Goal: Task Accomplishment & Management: Complete application form

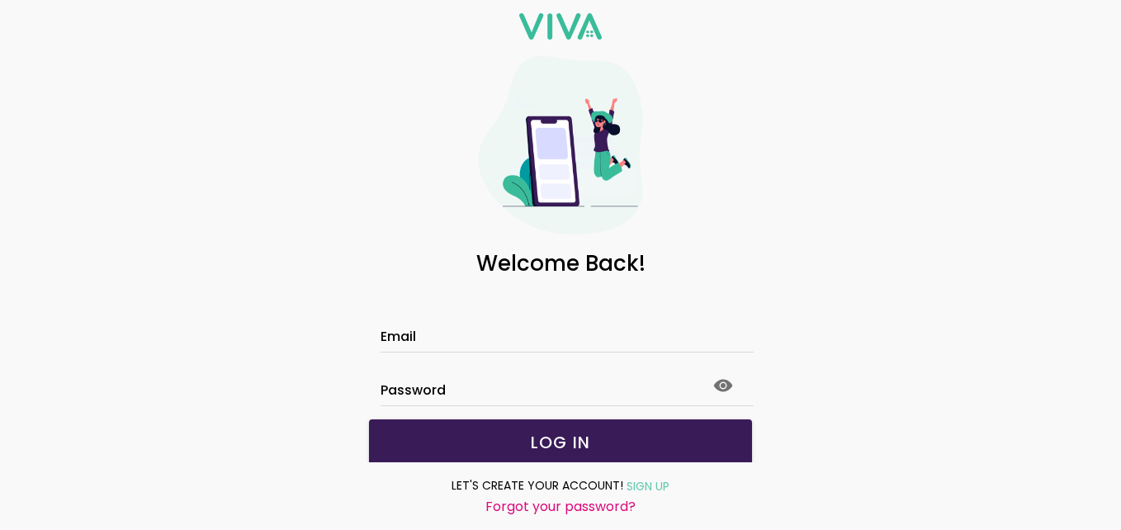
click at [492, 345] on input "Email" at bounding box center [561, 339] width 360 height 14
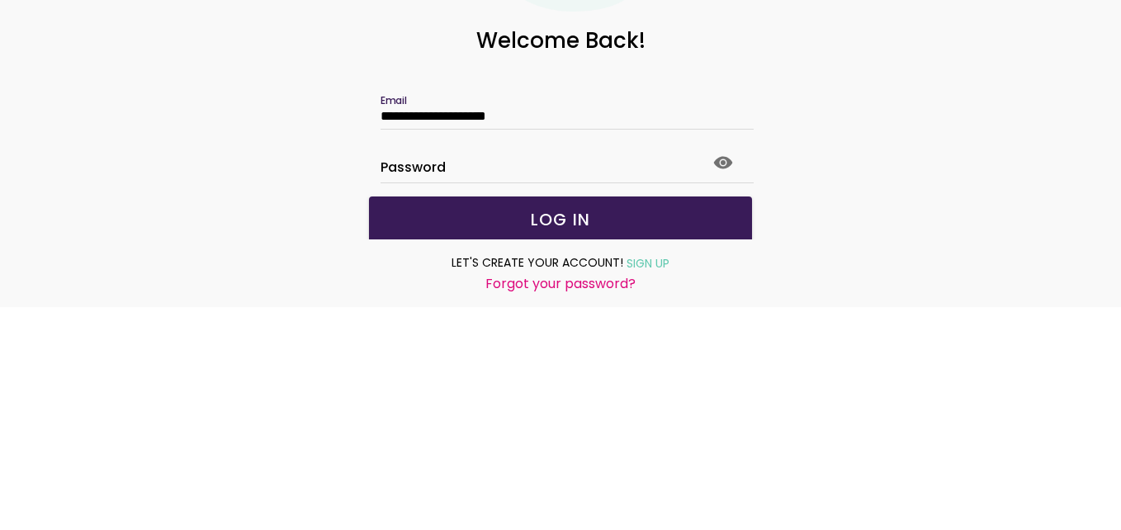
type input "**********"
click at [597, 426] on button "LOG IN" at bounding box center [560, 442] width 383 height 46
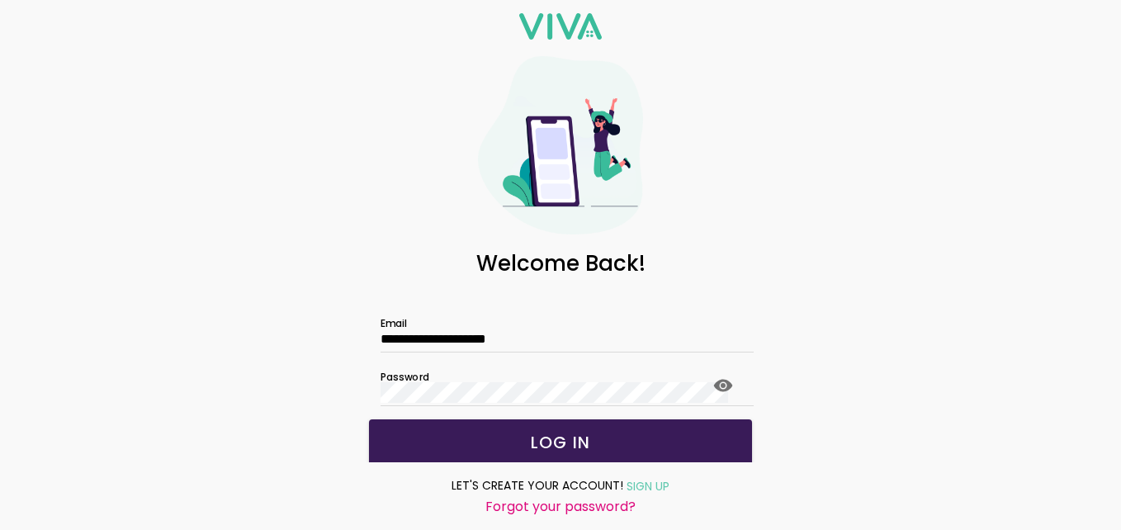
scroll to position [3, 0]
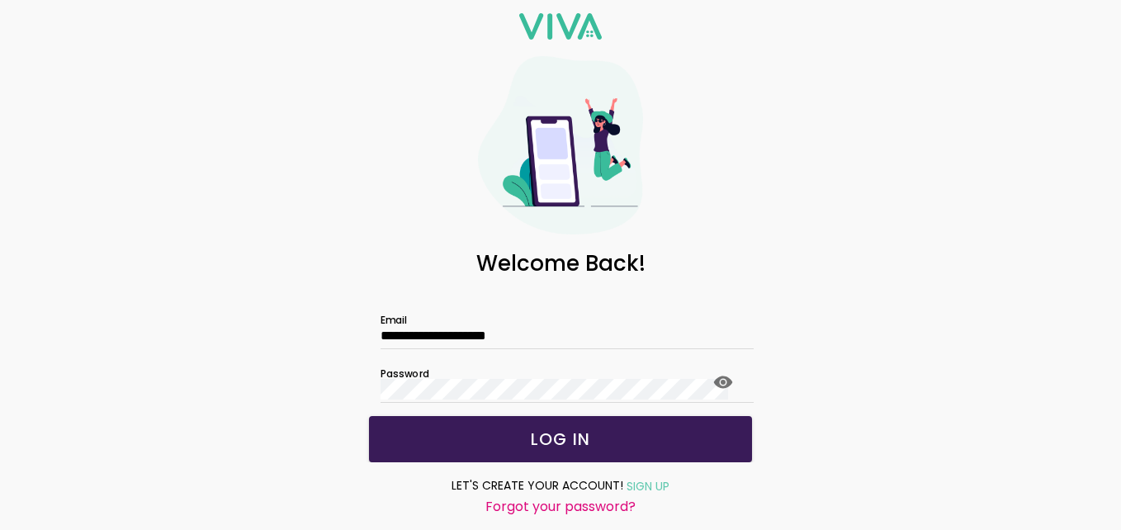
click at [594, 441] on span "LOG IN" at bounding box center [561, 439] width 350 height 17
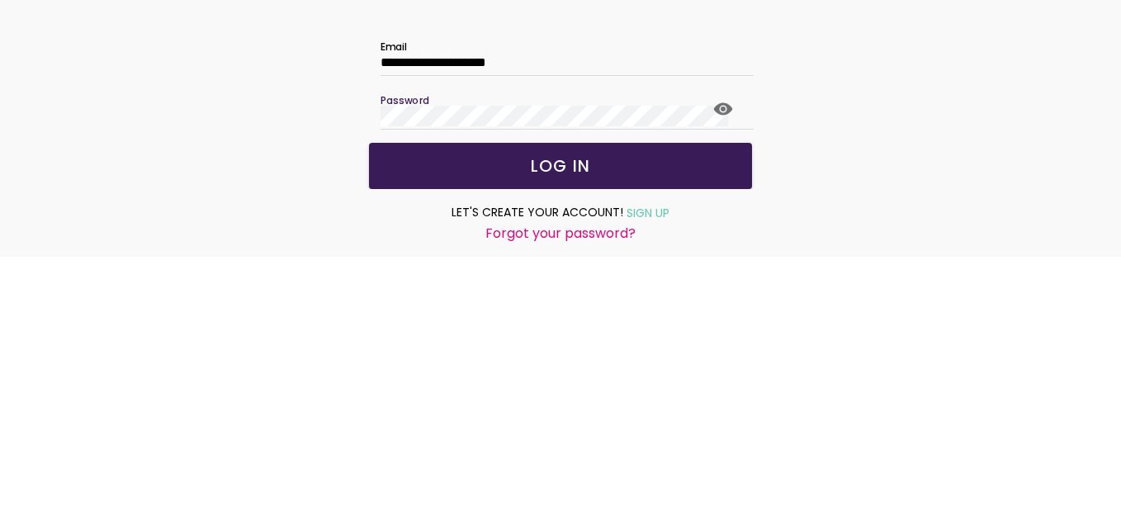
click at [713, 389] on icon at bounding box center [723, 382] width 20 height 20
click at [632, 435] on span "LOG IN" at bounding box center [561, 439] width 350 height 17
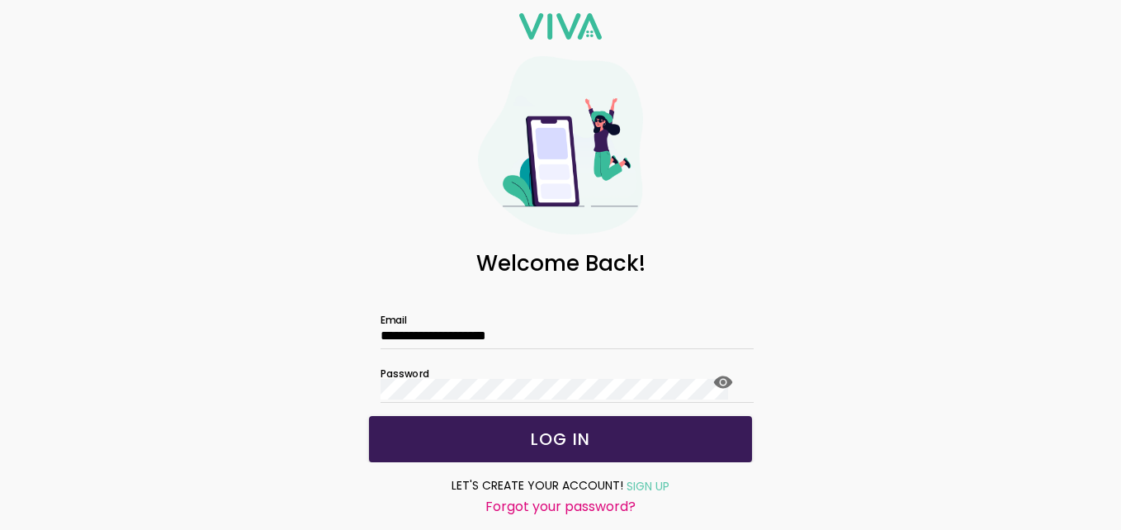
click at [0, 0] on slot "SIGN UP" at bounding box center [0, 0] width 0 height 0
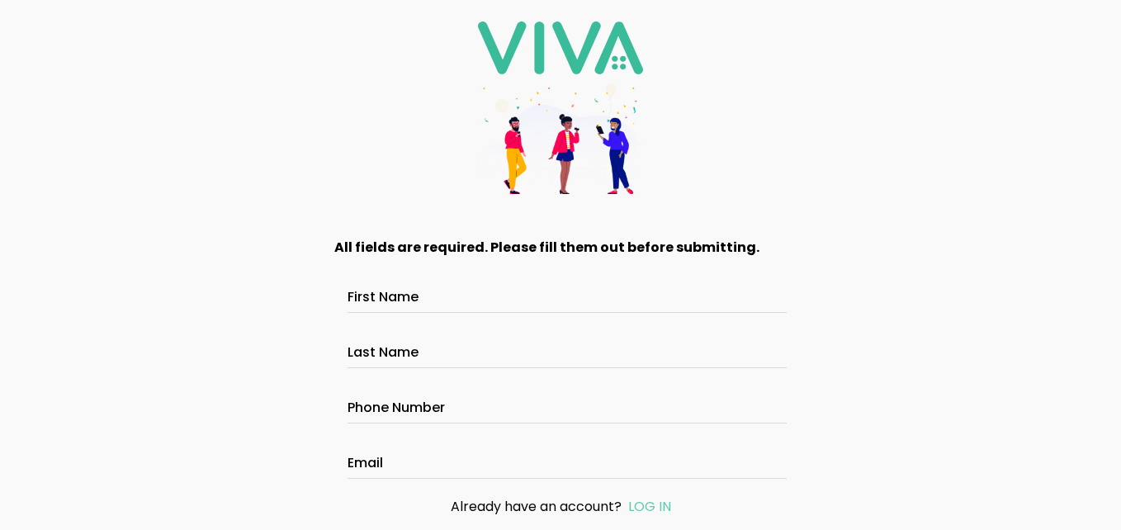
click at [514, 292] on input "First Name" at bounding box center [561, 299] width 426 height 14
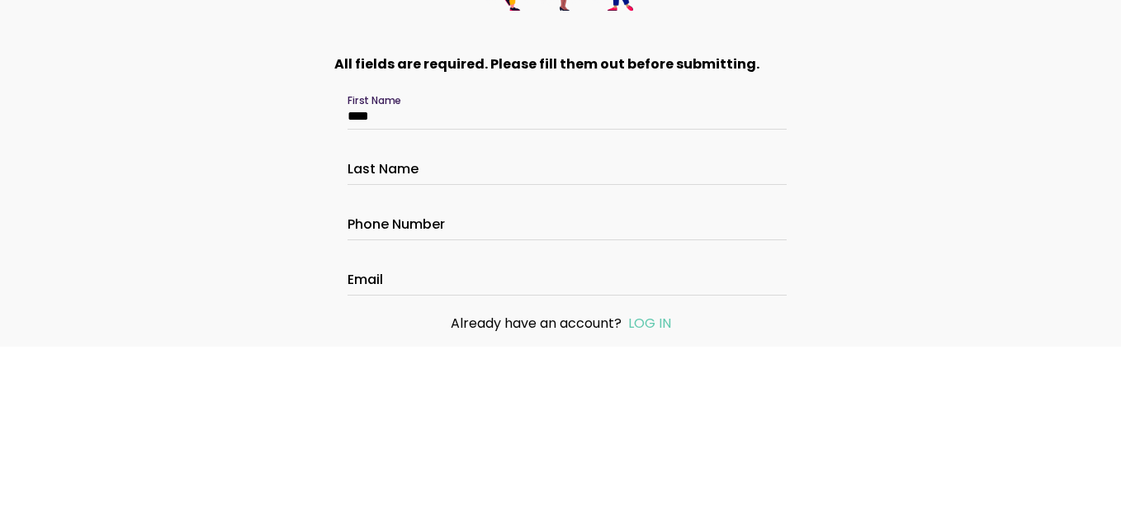
type input "****"
click at [440, 351] on input "Last Name" at bounding box center [561, 355] width 426 height 14
type input "*****"
type input "**********"
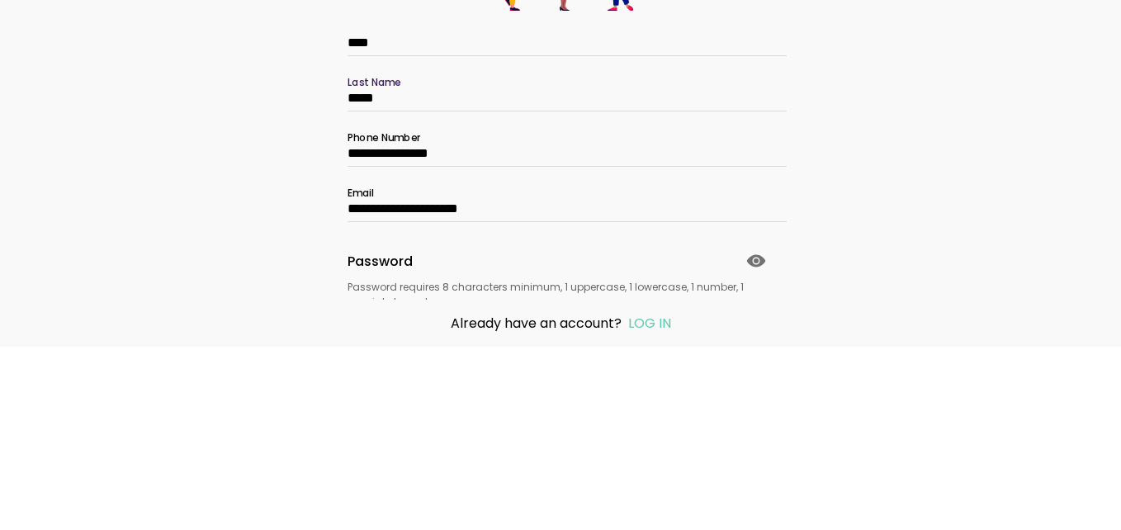
scroll to position [78, 0]
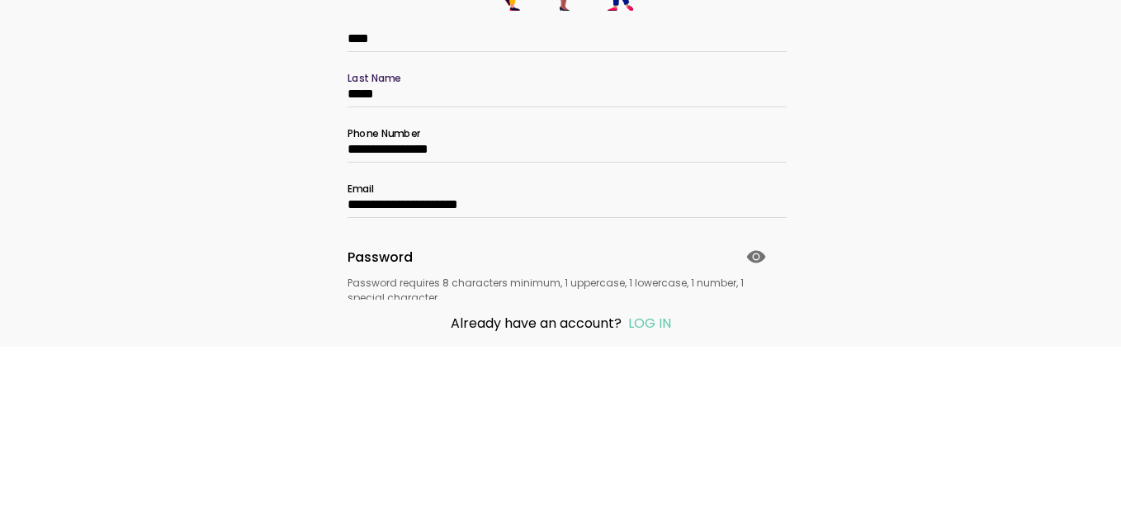
click at [486, 339] on input "**********" at bounding box center [561, 332] width 426 height 14
type input "**********"
click at [555, 386] on input "**********" at bounding box center [561, 388] width 426 height 14
type input "*"
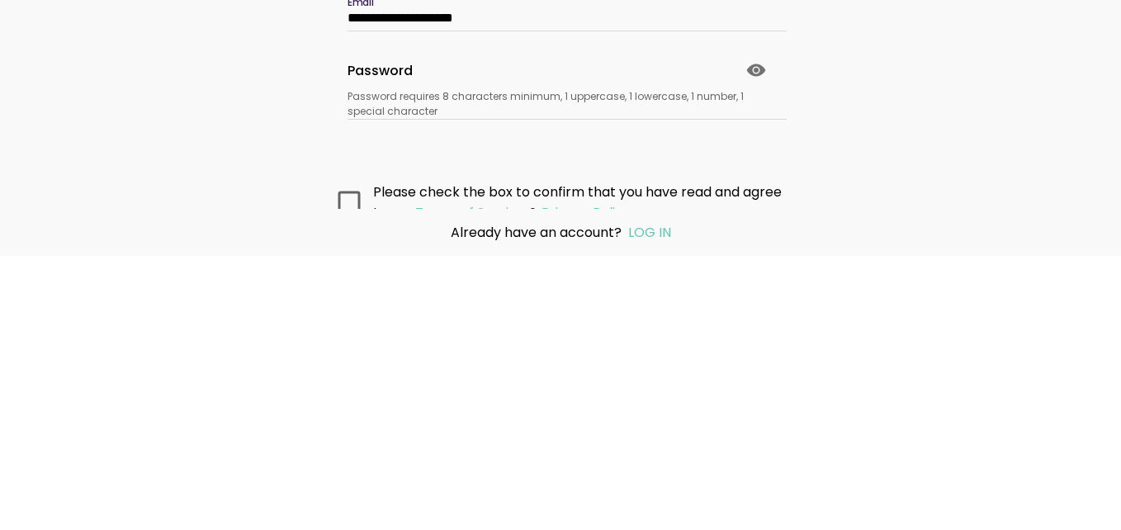
scroll to position [173, 0]
type input "**********"
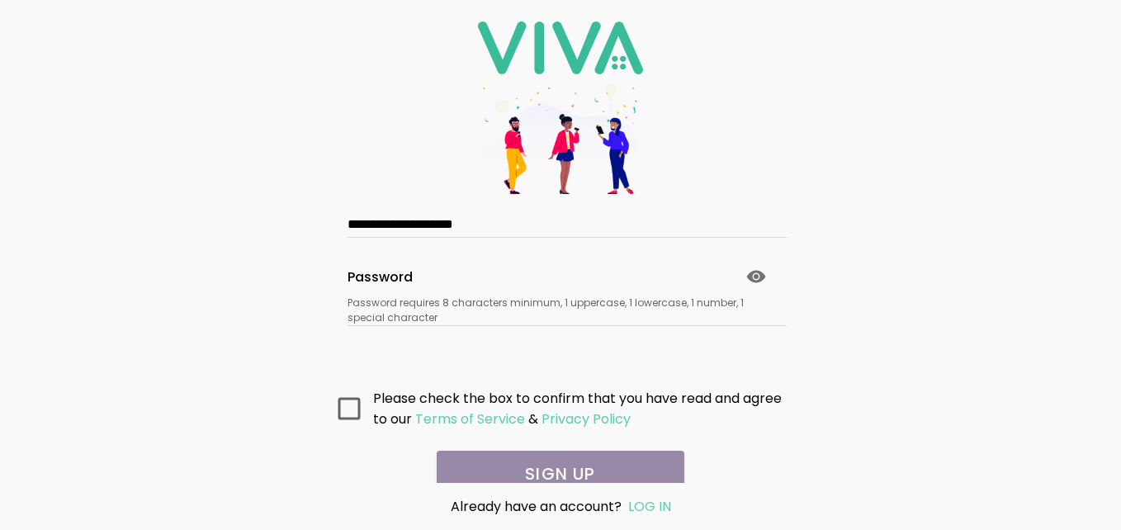
scroll to position [236, 0]
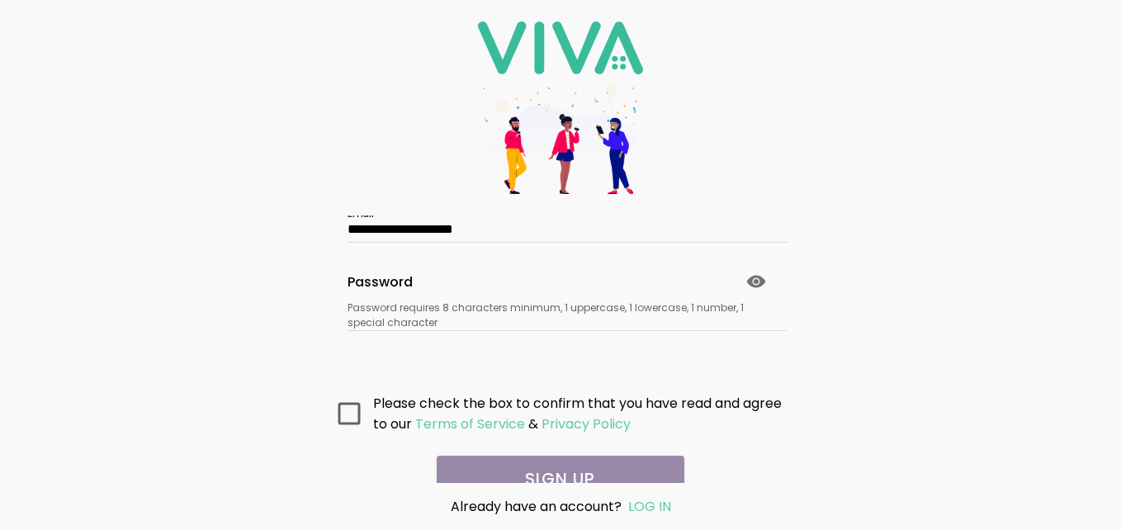
click at [449, 315] on ion-text "Password requires 8 characters minimum, 1 uppercase, 1 lowercase, 1 number, 1 s…" at bounding box center [561, 316] width 426 height 30
click at [0, 0] on slot "Password requires 8 characters minimum, 1 uppercase, 1 lowercase, 1 number, 1 s…" at bounding box center [0, 0] width 0 height 0
click at [749, 284] on icon at bounding box center [756, 281] width 19 height 12
click at [451, 318] on ion-text "Password requires 8 characters minimum, 1 uppercase, 1 lowercase, 1 number, 1 s…" at bounding box center [561, 316] width 426 height 30
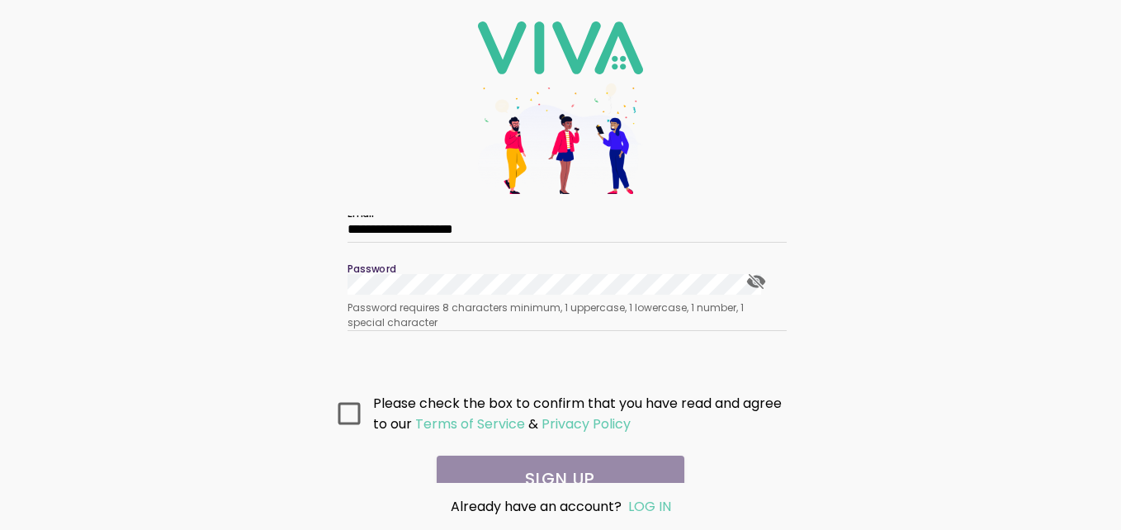
click at [352, 419] on icon at bounding box center [350, 413] width 22 height 22
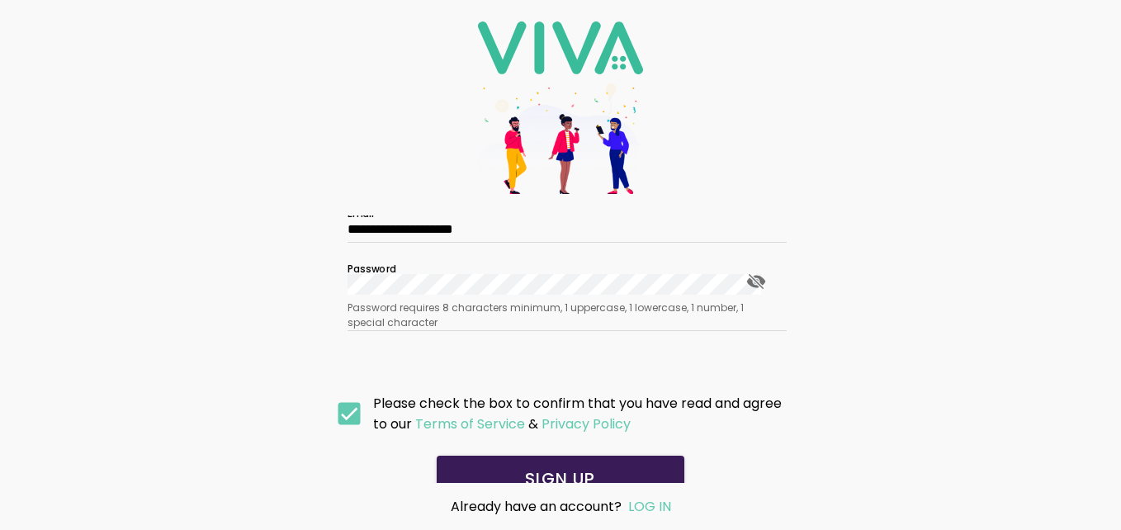
click at [639, 463] on button "SIGN UP" at bounding box center [561, 479] width 248 height 46
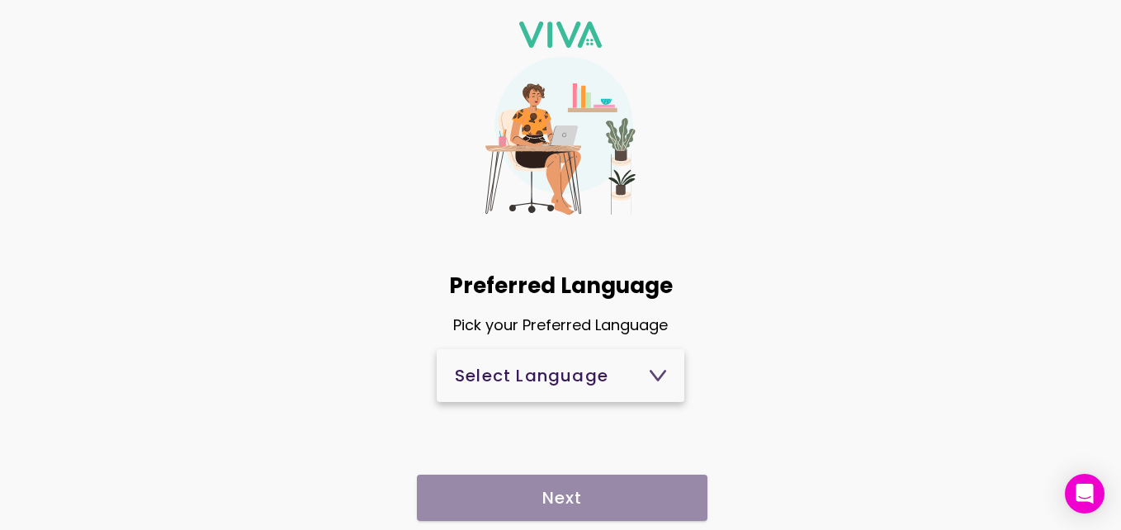
click at [654, 379] on icon at bounding box center [658, 375] width 15 height 9
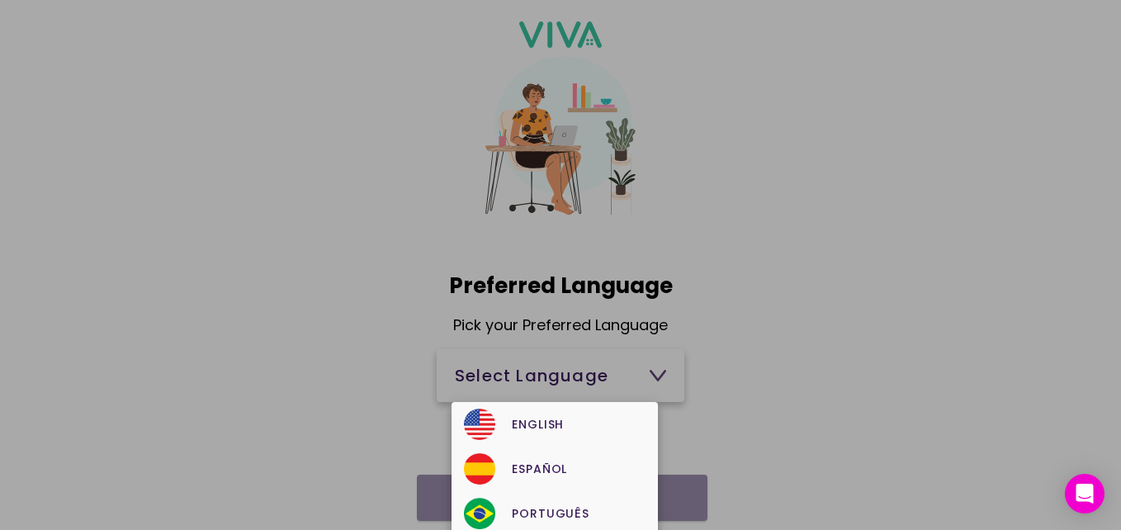
click at [552, 424] on div "English" at bounding box center [554, 424] width 181 height 31
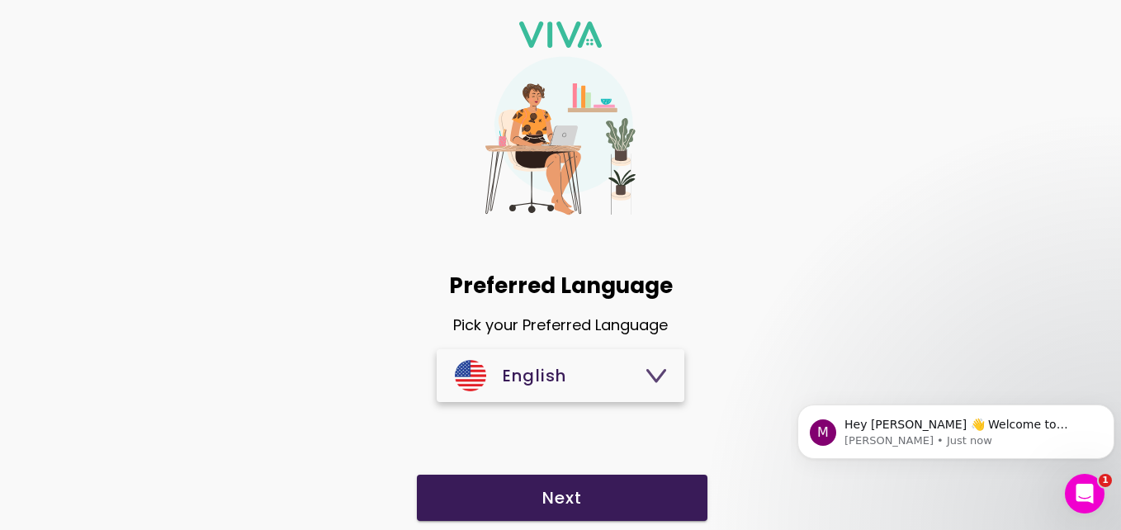
click at [646, 496] on span "Next" at bounding box center [562, 498] width 258 height 17
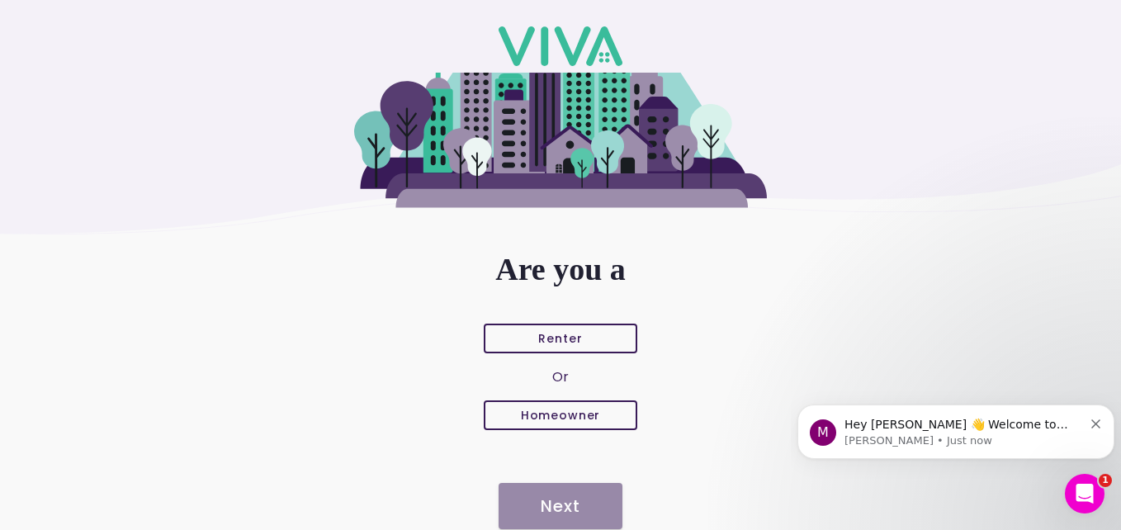
scroll to position [119, 0]
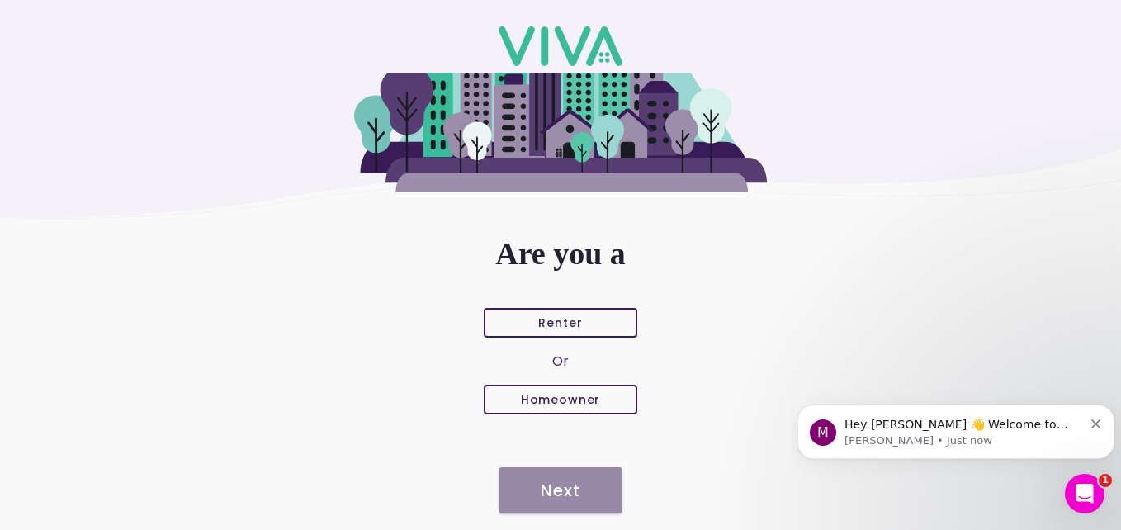
click at [602, 395] on span "Homeowner" at bounding box center [561, 400] width 124 height 12
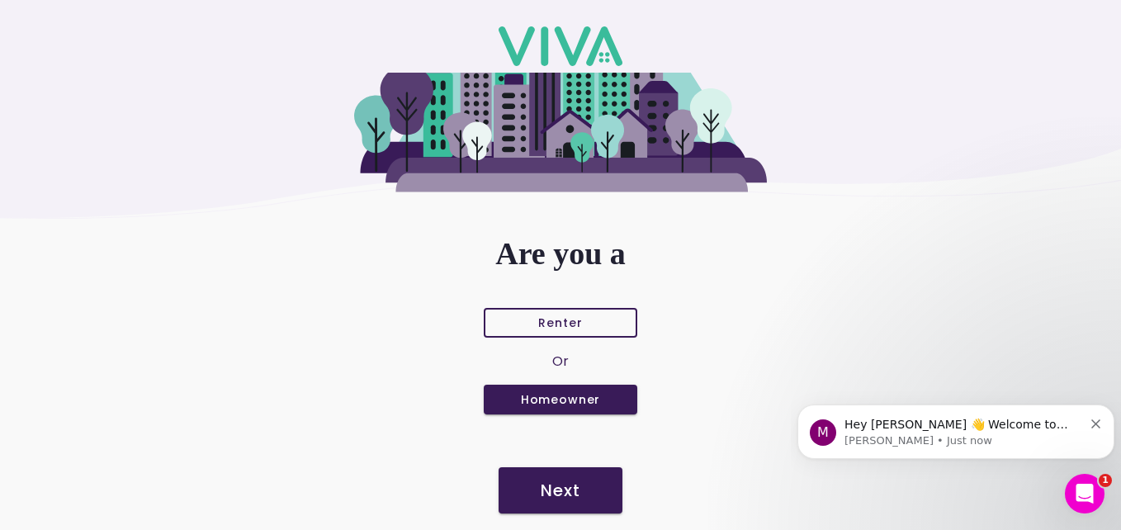
click at [588, 501] on button "Next" at bounding box center [561, 490] width 124 height 46
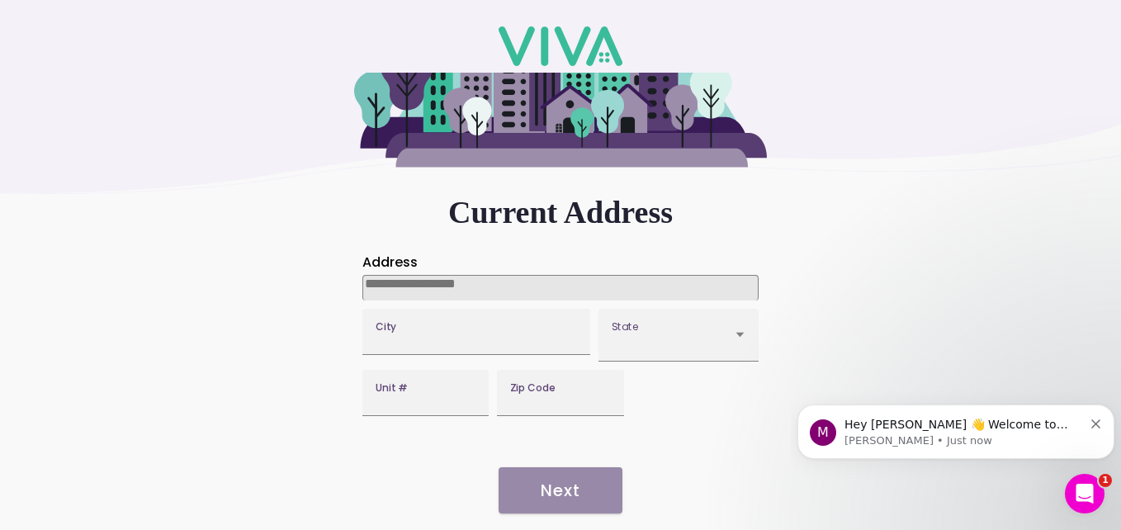
click at [433, 277] on input at bounding box center [560, 288] width 396 height 26
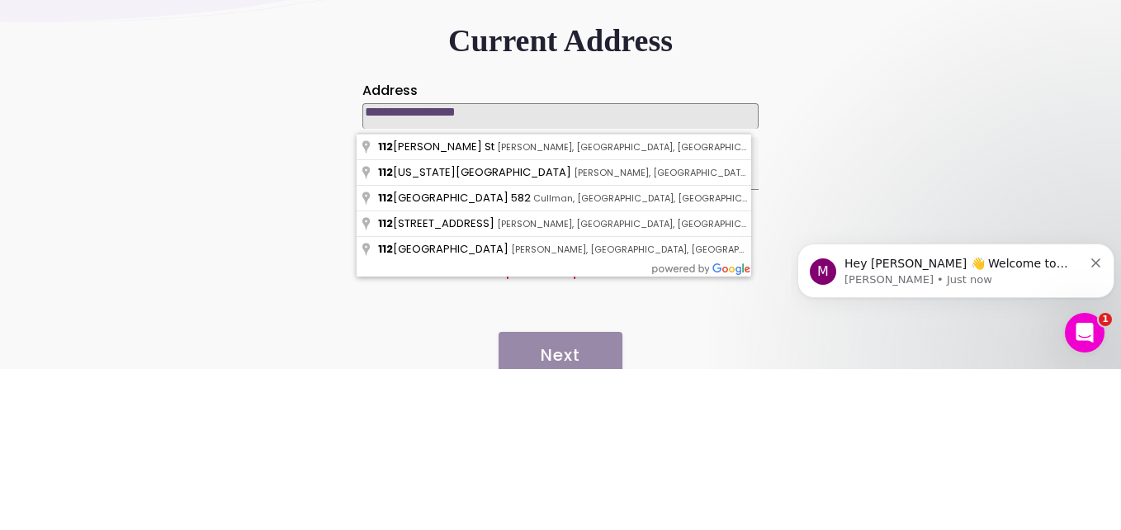
type input "**********"
type input "*****"
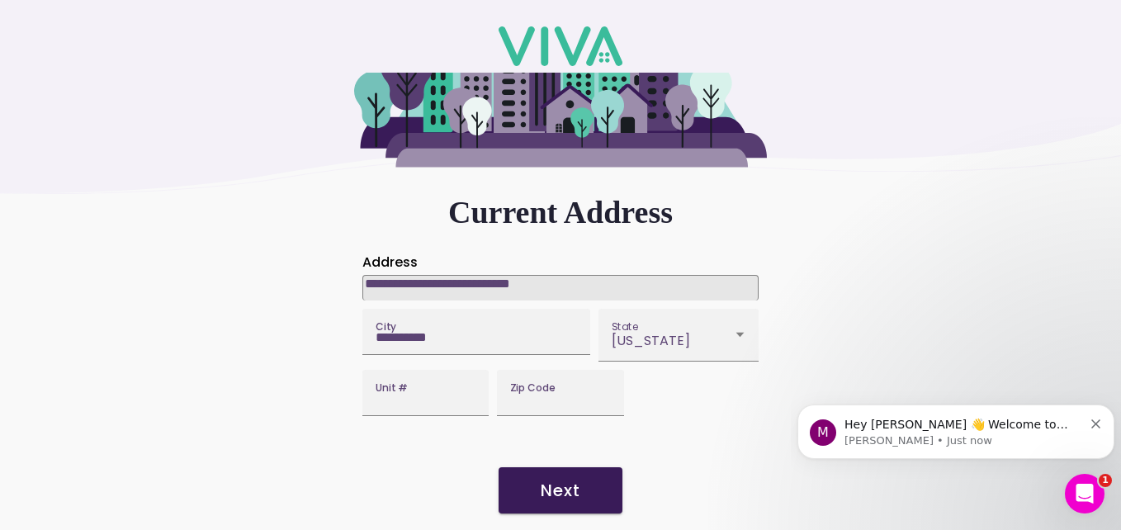
click at [559, 278] on input "**********" at bounding box center [560, 288] width 396 height 26
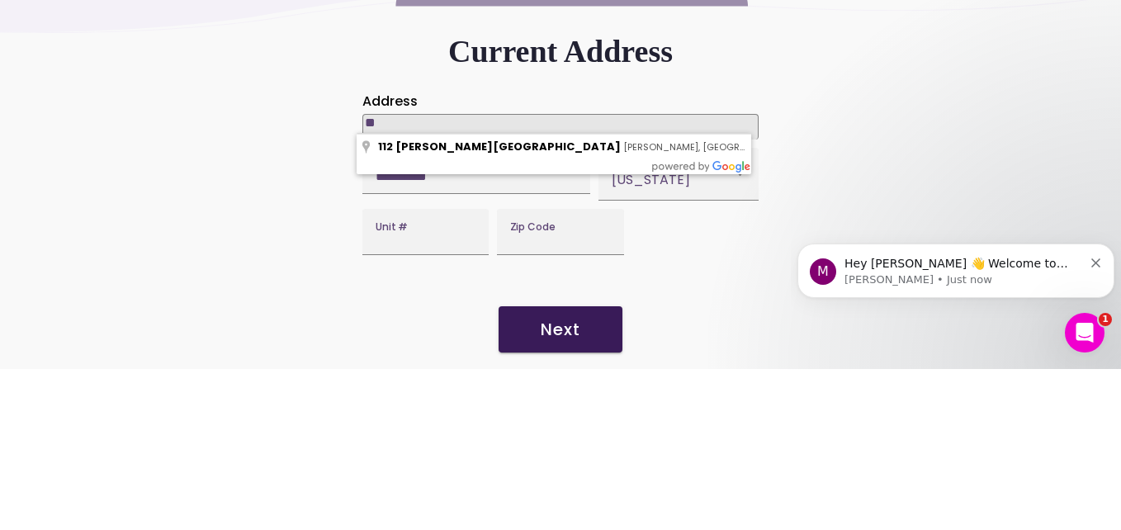
type input "*"
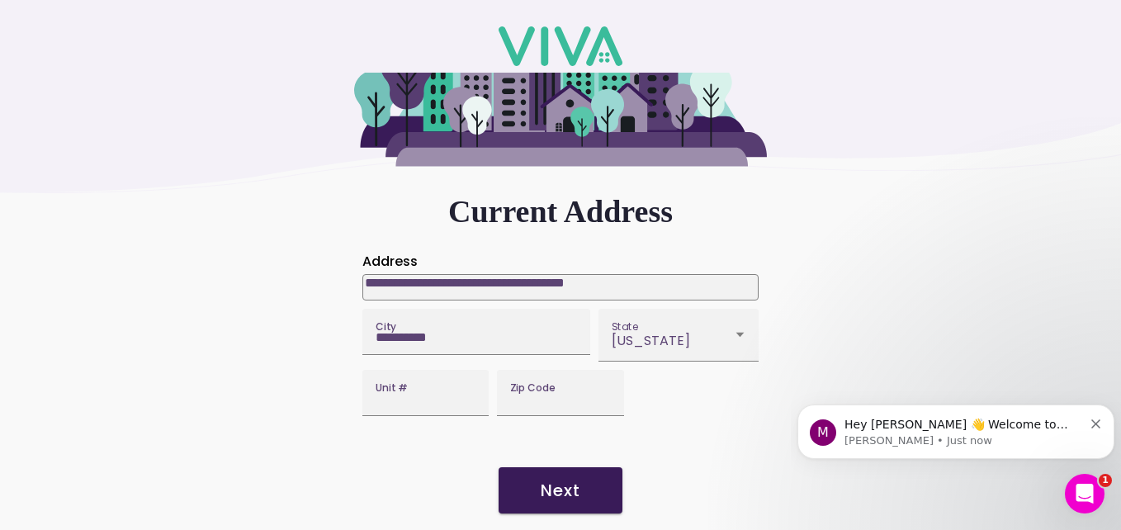
type input "**********"
click at [578, 495] on span "Next" at bounding box center [560, 490] width 91 height 17
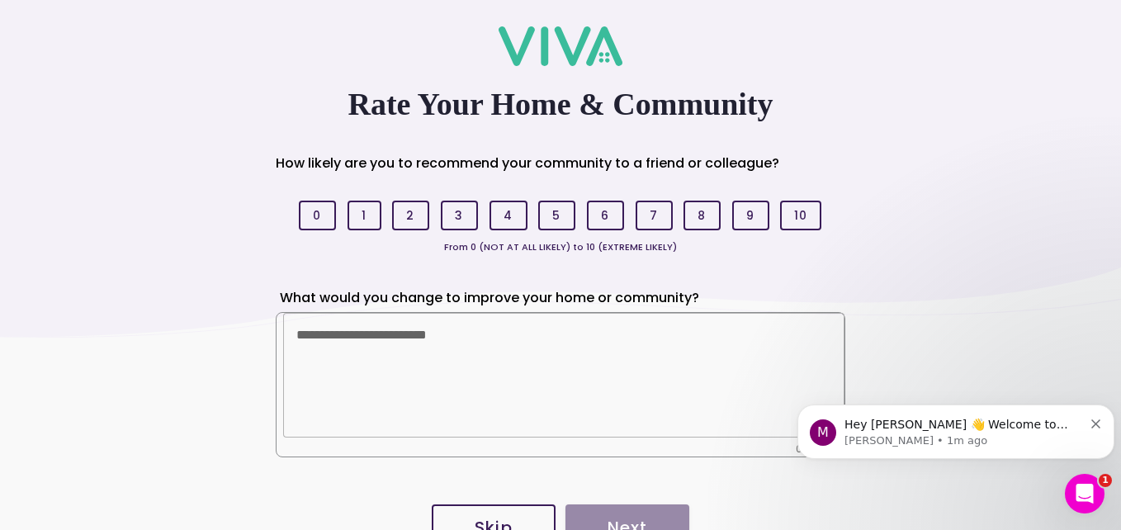
click at [732, 208] on button "9" at bounding box center [750, 216] width 37 height 30
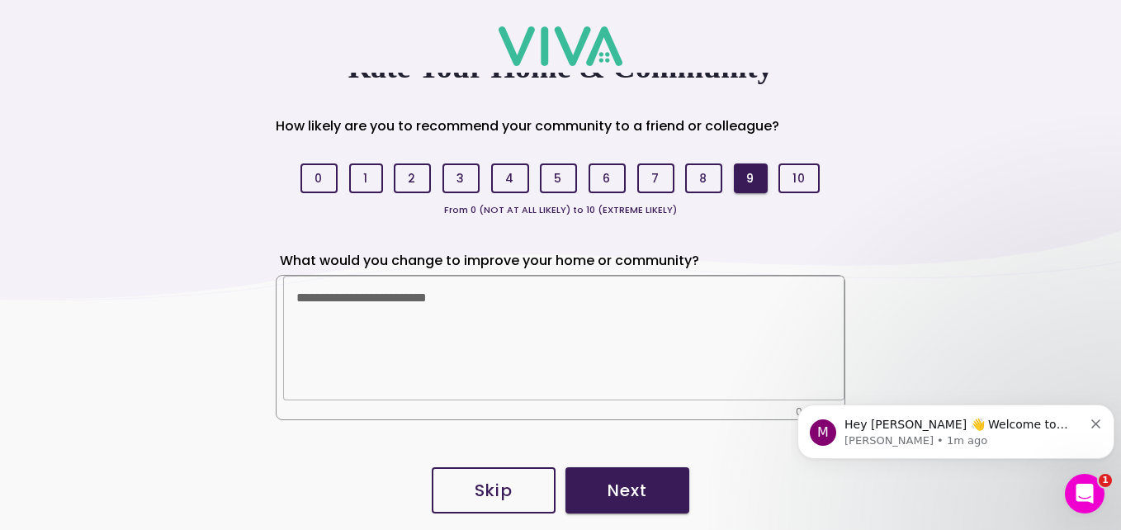
click at [629, 504] on button "Next" at bounding box center [628, 490] width 124 height 46
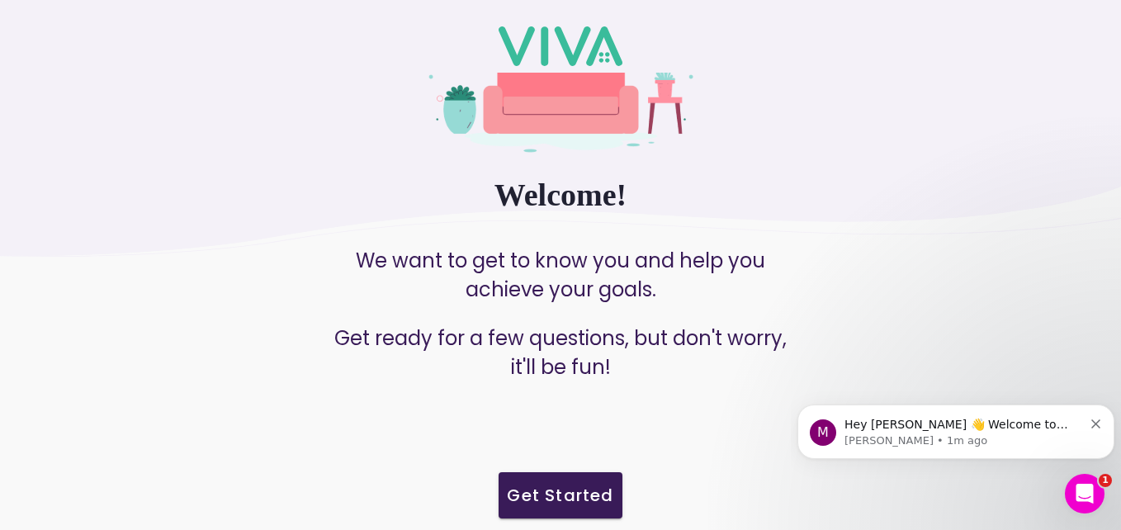
scroll to position [86, 0]
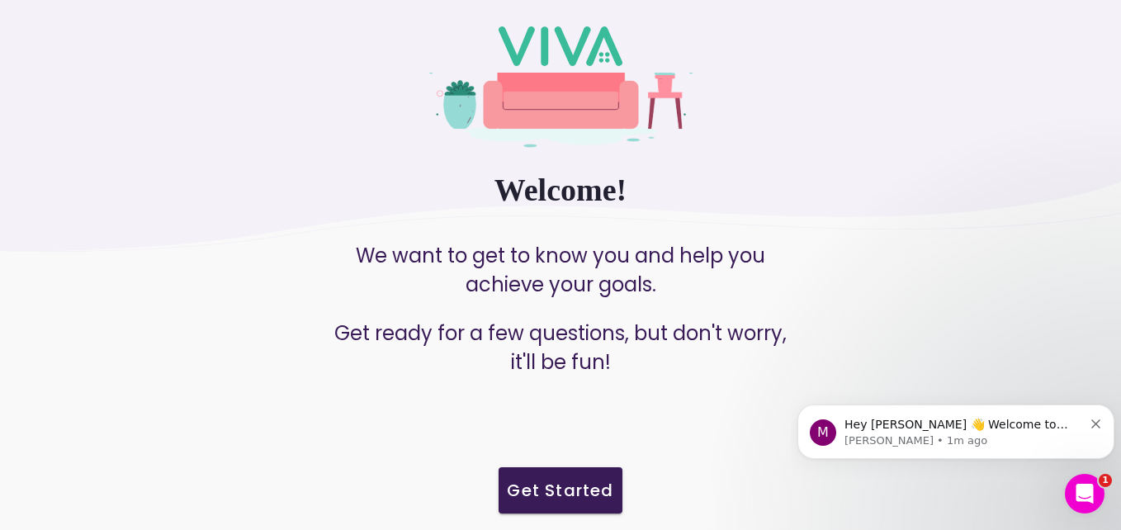
click at [0, 0] on slot "Get Started" at bounding box center [0, 0] width 0 height 0
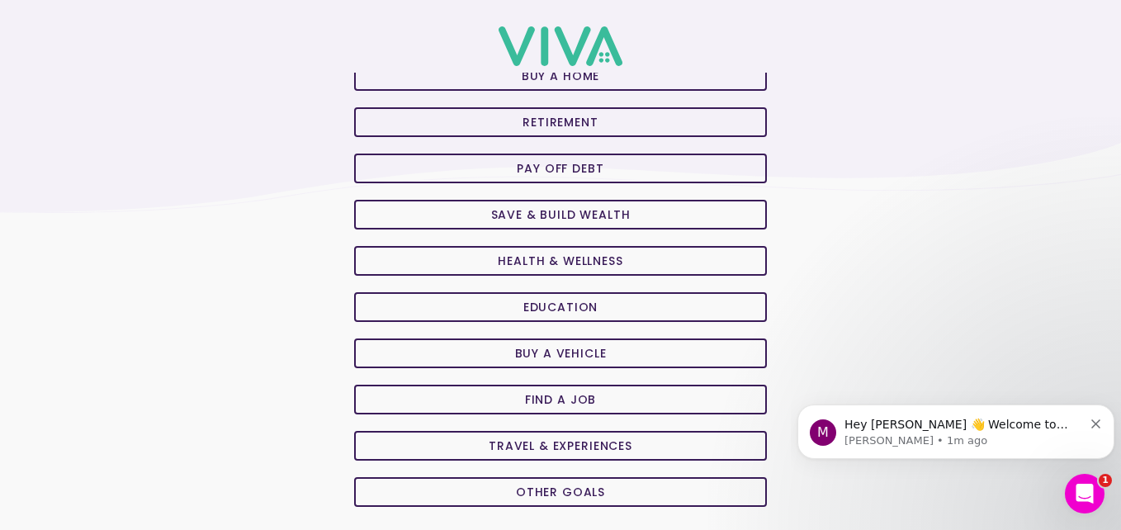
scroll to position [126, 0]
click at [715, 265] on span "Health & Wellness" at bounding box center [560, 260] width 384 height 12
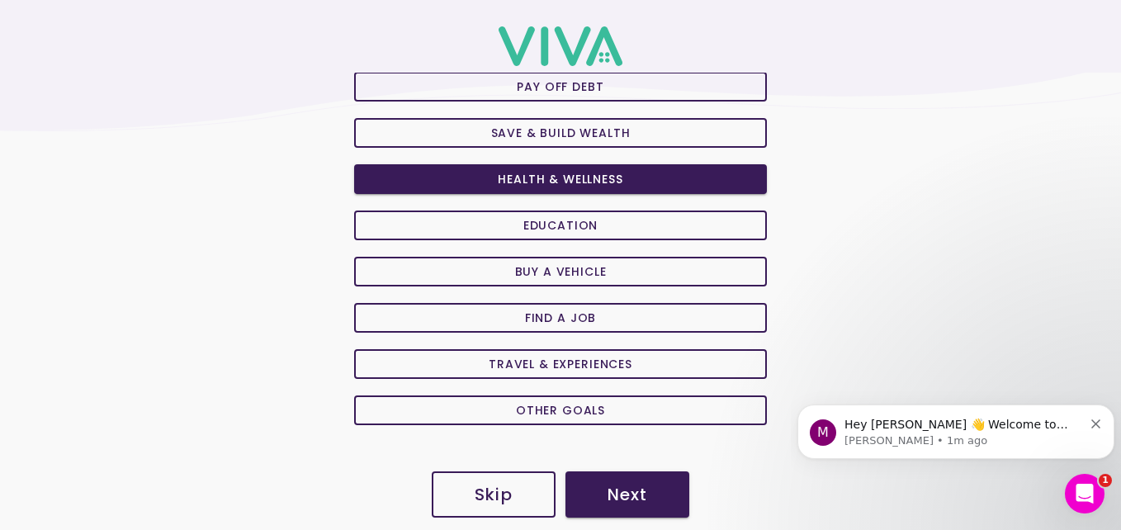
scroll to position [211, 0]
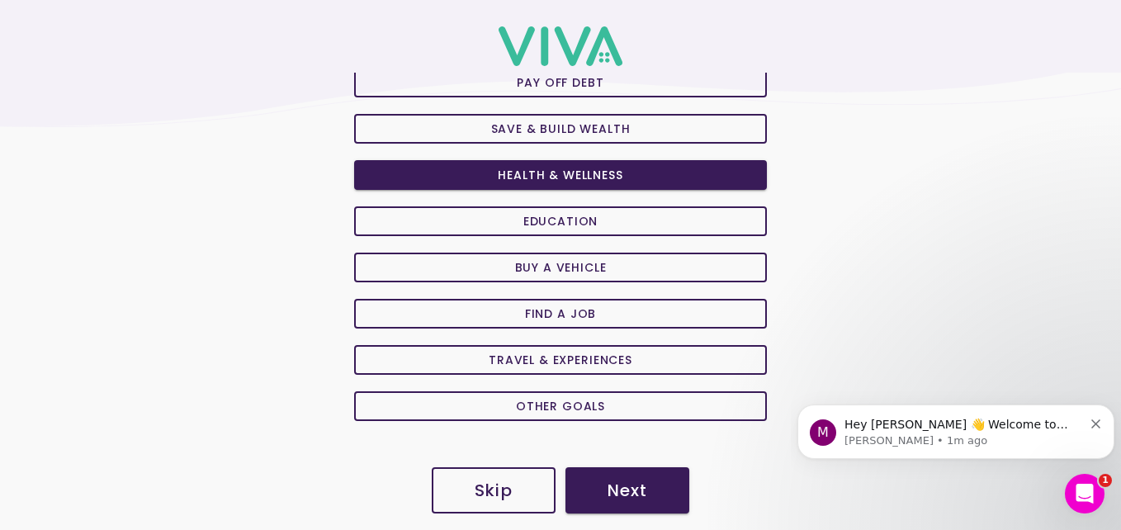
click at [634, 507] on button "Next" at bounding box center [628, 490] width 124 height 46
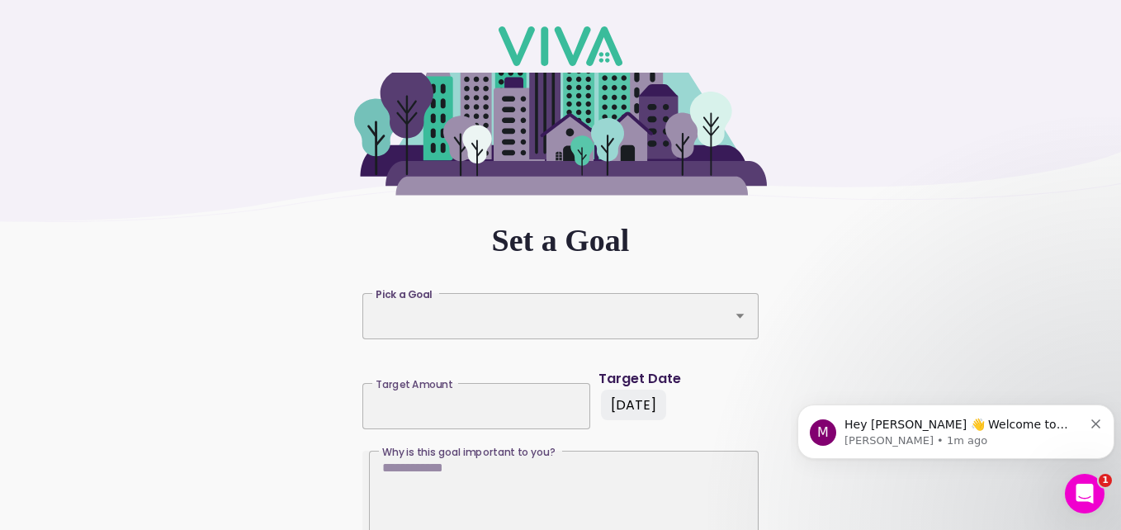
scroll to position [127, 0]
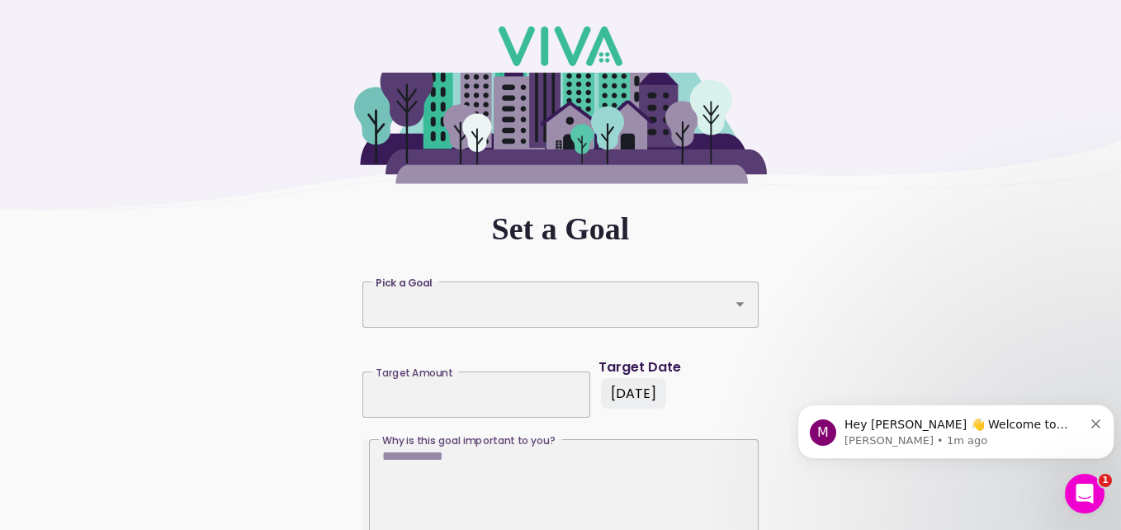
click at [735, 313] on icon at bounding box center [740, 305] width 11 height 46
click at [731, 313] on button "Pick a Goal Pick a Goal" at bounding box center [560, 305] width 396 height 46
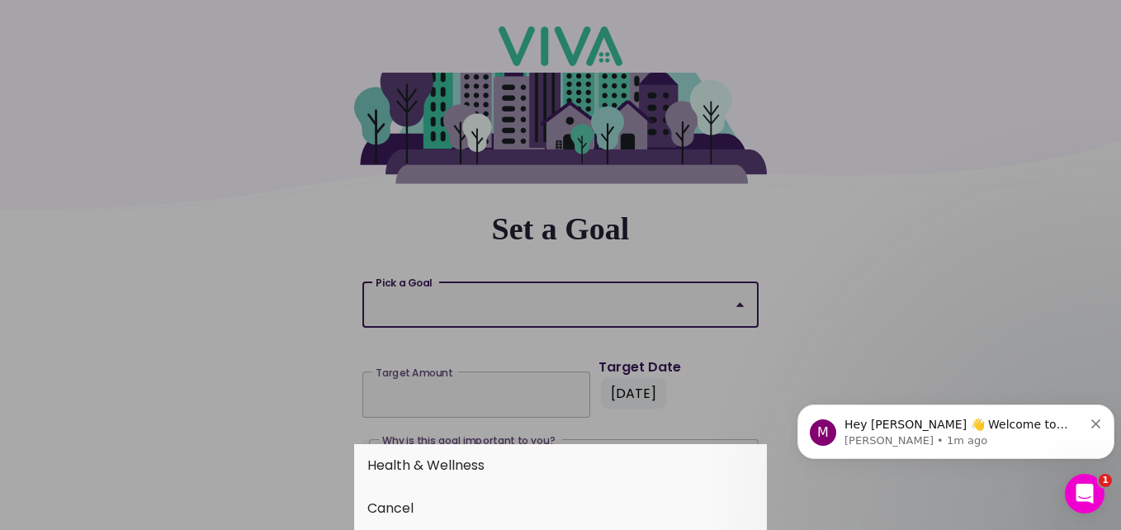
click at [476, 476] on button "Health & Wellness" at bounding box center [560, 465] width 413 height 43
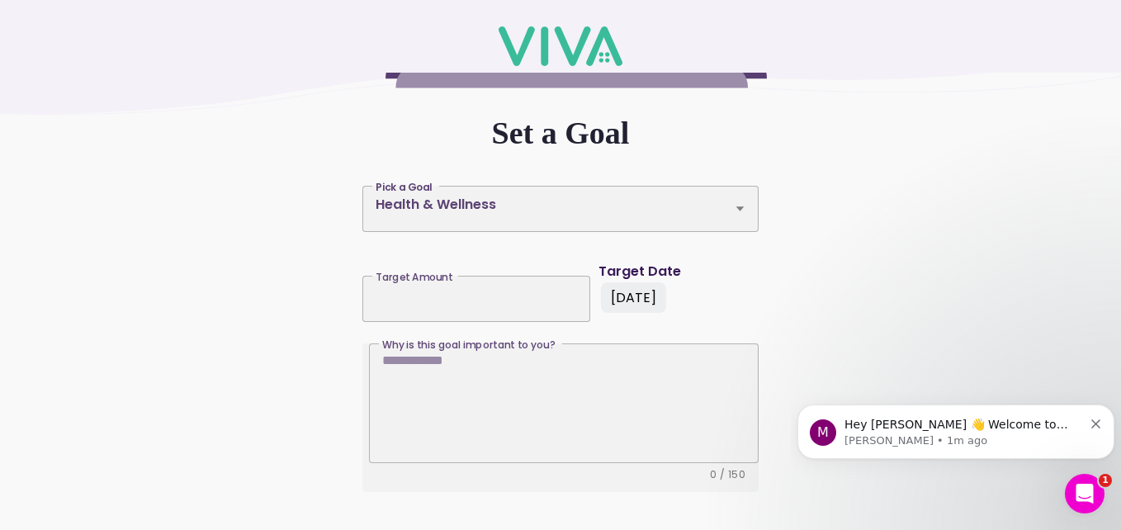
scroll to position [225, 0]
click at [427, 369] on textarea "Why is this goal important to you? Why is this goal important to you?" at bounding box center [563, 407] width 363 height 110
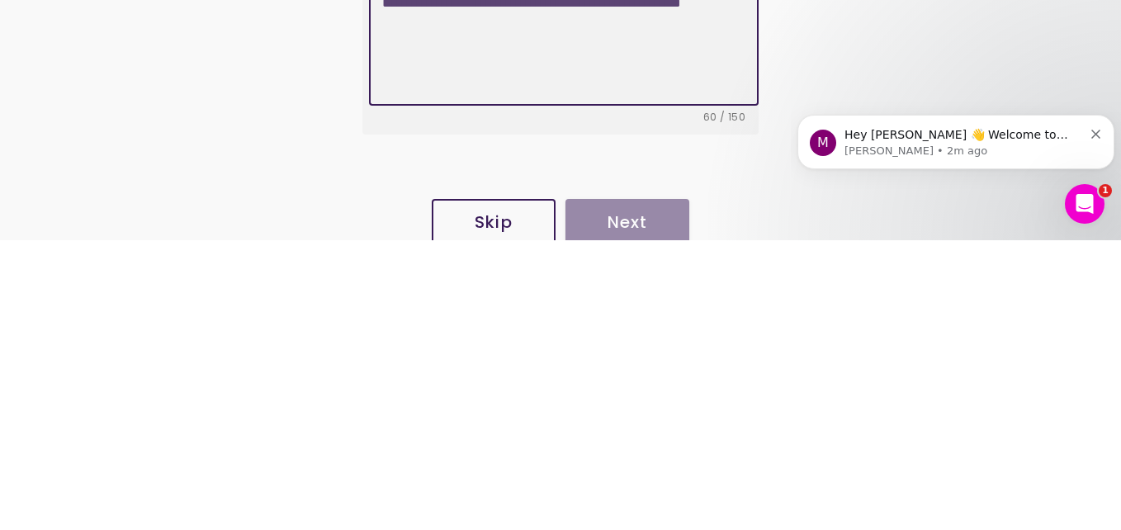
scroll to position [312, 0]
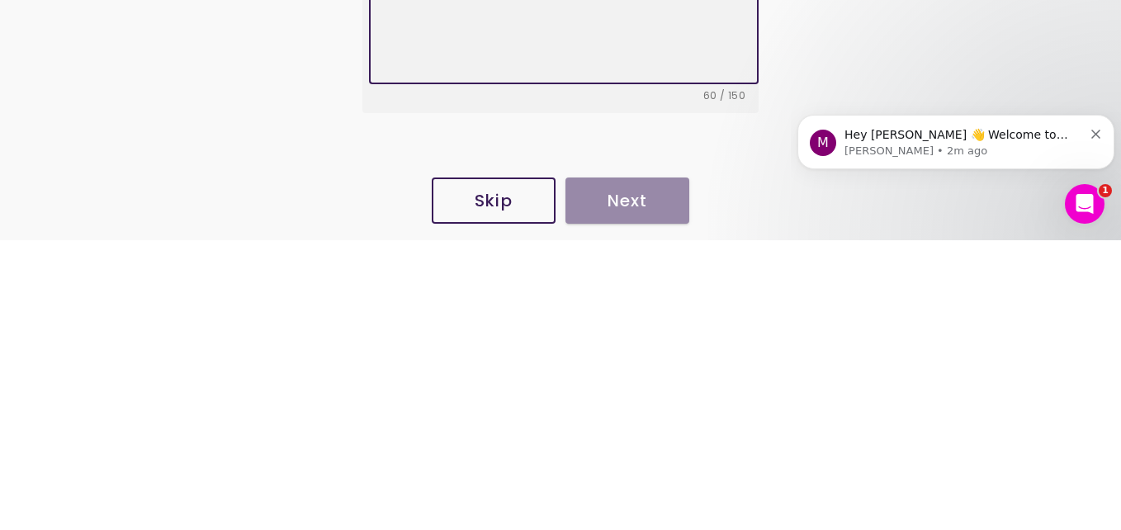
type textarea "**********"
click at [638, 499] on div "Skip Next" at bounding box center [561, 490] width 268 height 53
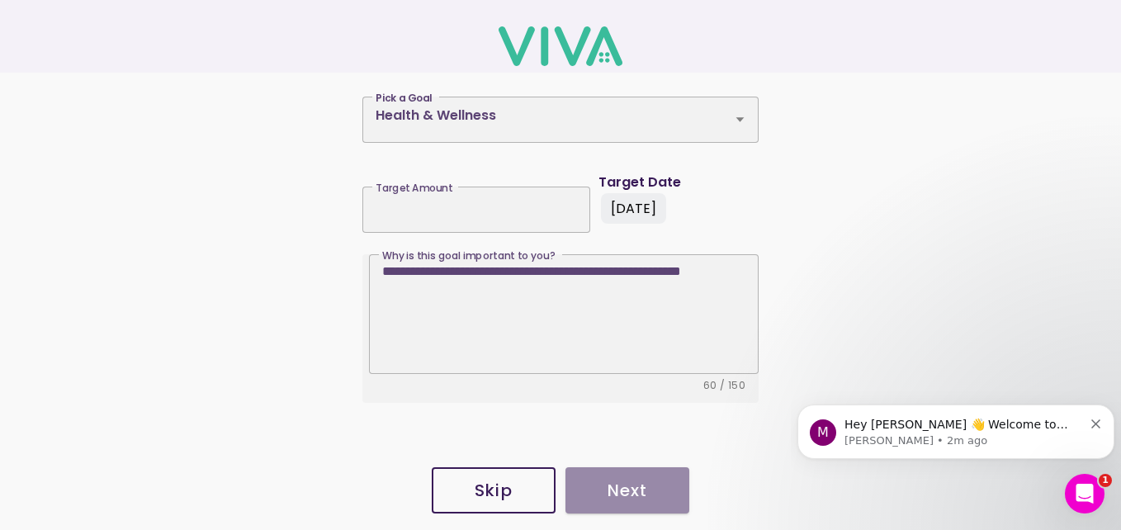
click at [1015, 286] on div "**********" at bounding box center [560, 103] width 1121 height 684
click at [649, 509] on div "Skip Next" at bounding box center [561, 490] width 268 height 53
click at [641, 499] on div "Skip Next" at bounding box center [561, 490] width 268 height 53
click at [628, 495] on div "Skip Next" at bounding box center [561, 490] width 268 height 53
click at [509, 495] on span "Skip" at bounding box center [494, 490] width 88 height 17
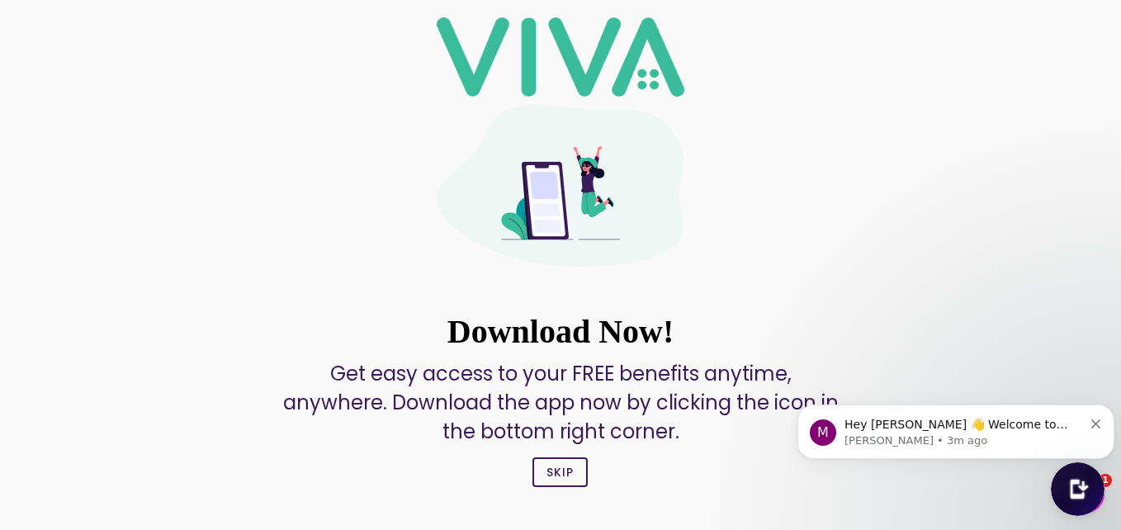
click at [571, 484] on button "Skip" at bounding box center [560, 472] width 55 height 30
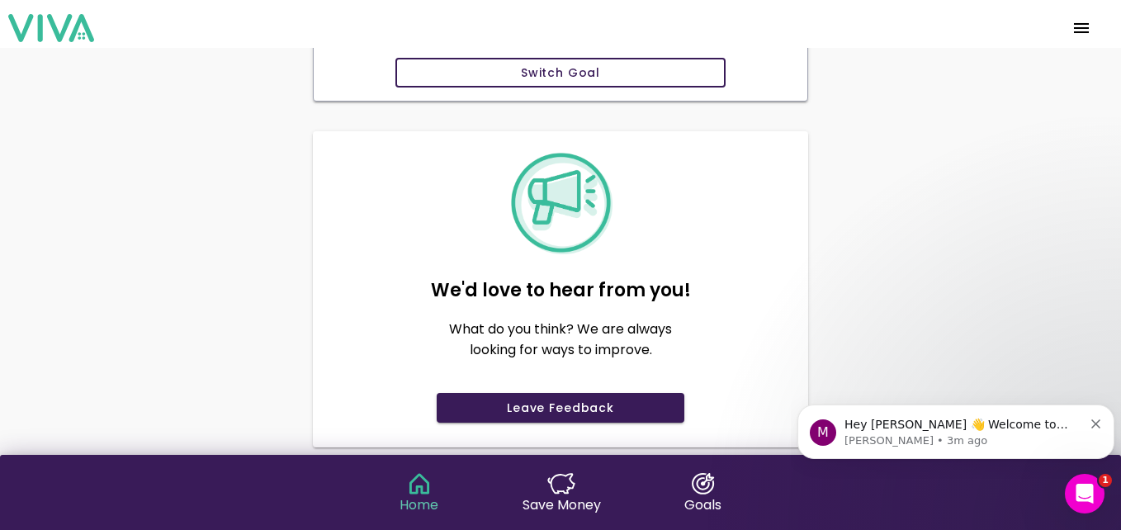
scroll to position [1018, 0]
click at [651, 408] on span "Leave Feedback" at bounding box center [560, 407] width 222 height 17
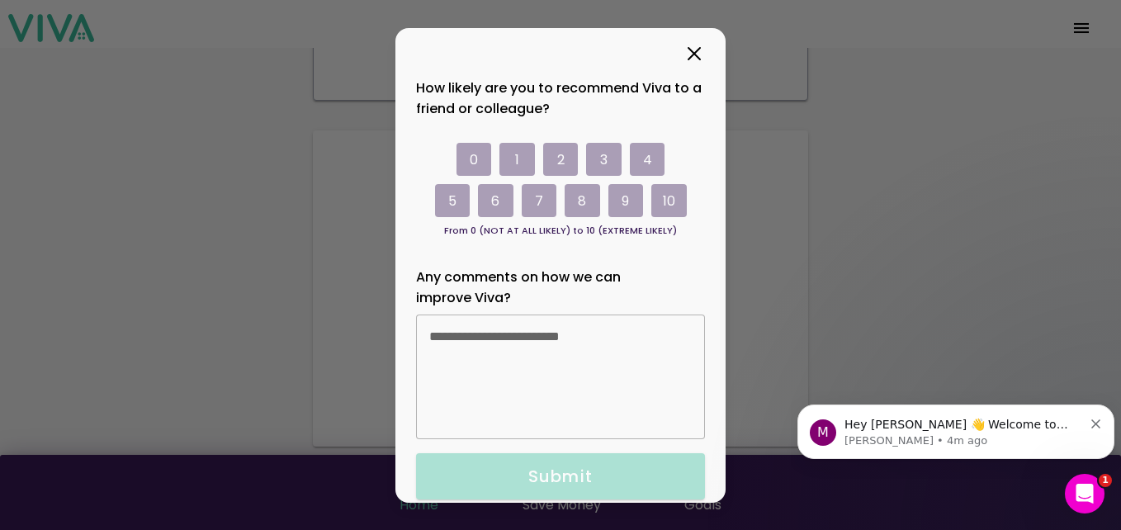
click at [640, 202] on ion-col "9" at bounding box center [627, 200] width 36 height 33
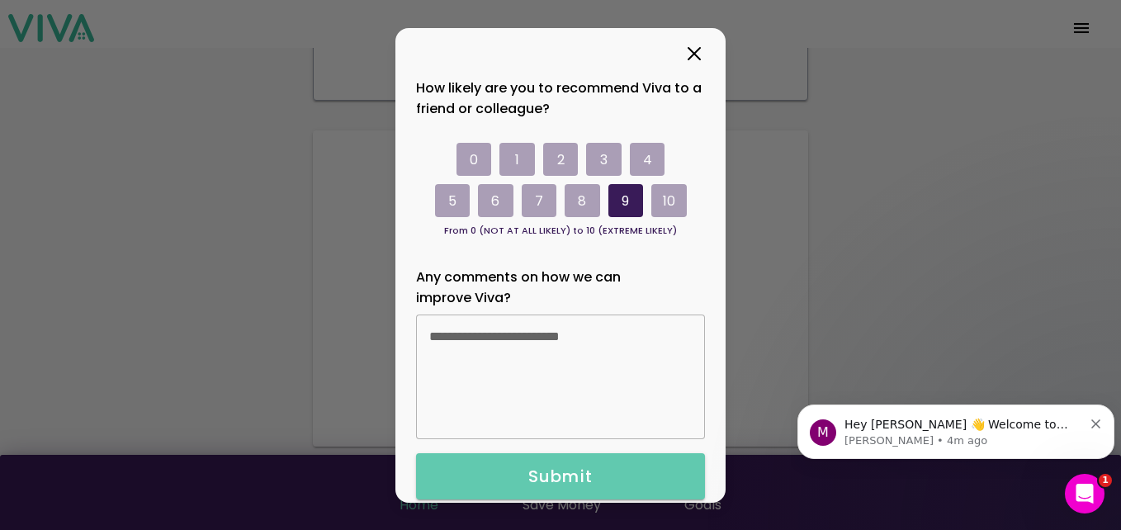
click at [629, 481] on span "Submit" at bounding box center [561, 476] width 256 height 17
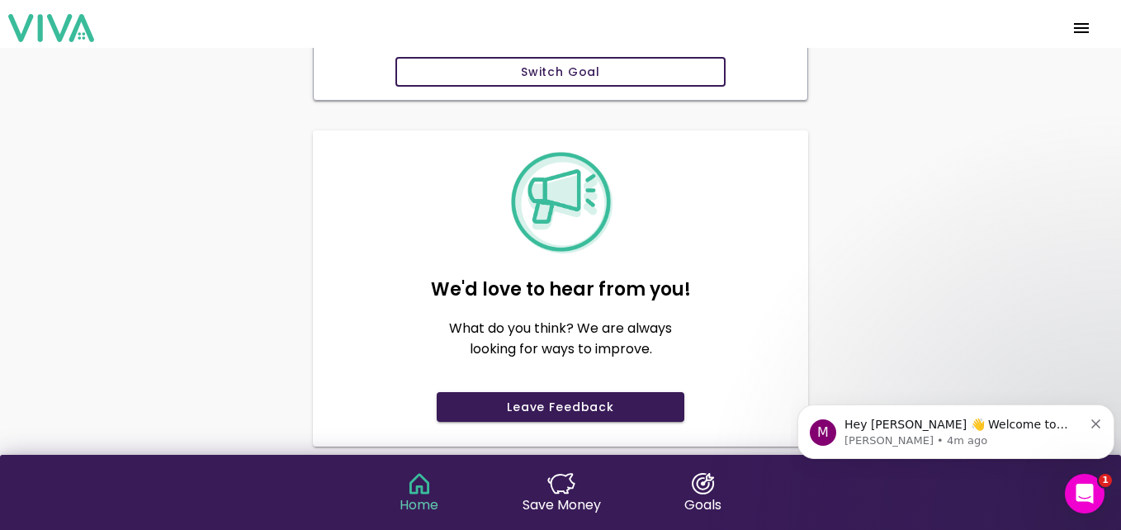
click at [1106, 505] on ion-grid "Home Save Money Goals" at bounding box center [560, 496] width 1121 height 83
click at [1087, 501] on icon "Open Intercom Messenger" at bounding box center [1085, 494] width 27 height 27
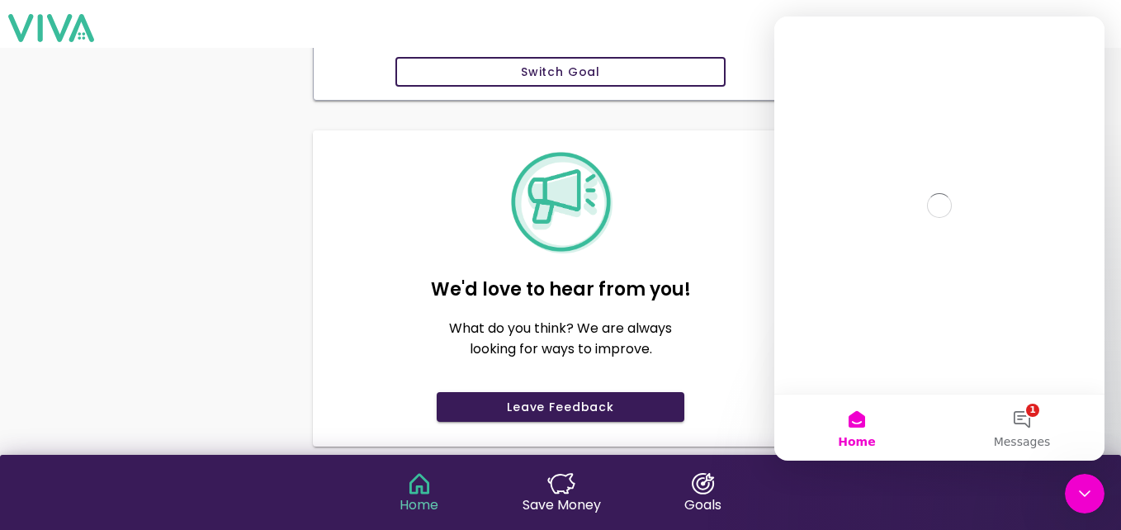
scroll to position [0, 0]
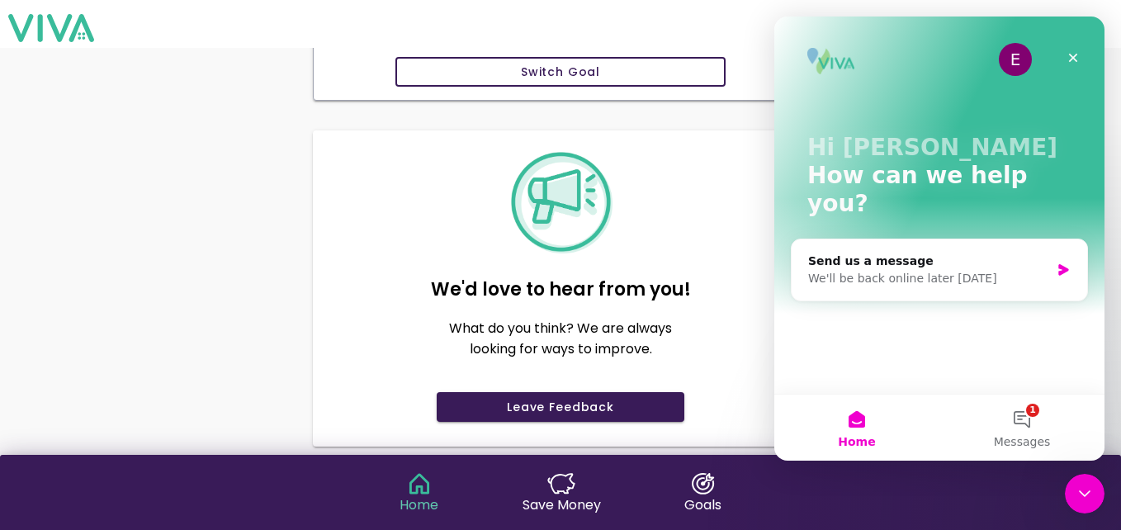
click at [1085, 66] on div "Close" at bounding box center [1074, 58] width 30 height 30
